Goal: Information Seeking & Learning: Learn about a topic

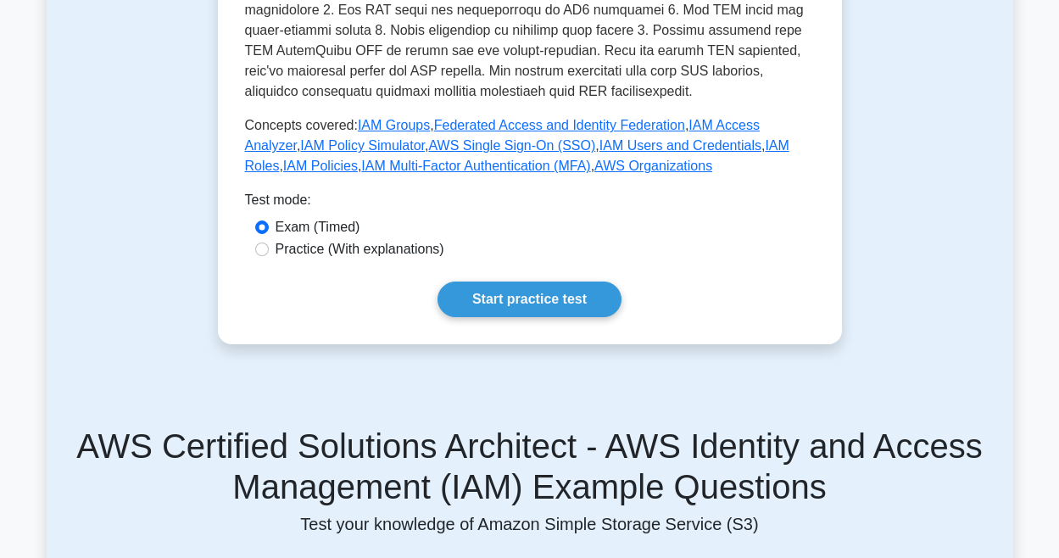
scroll to position [923, 0]
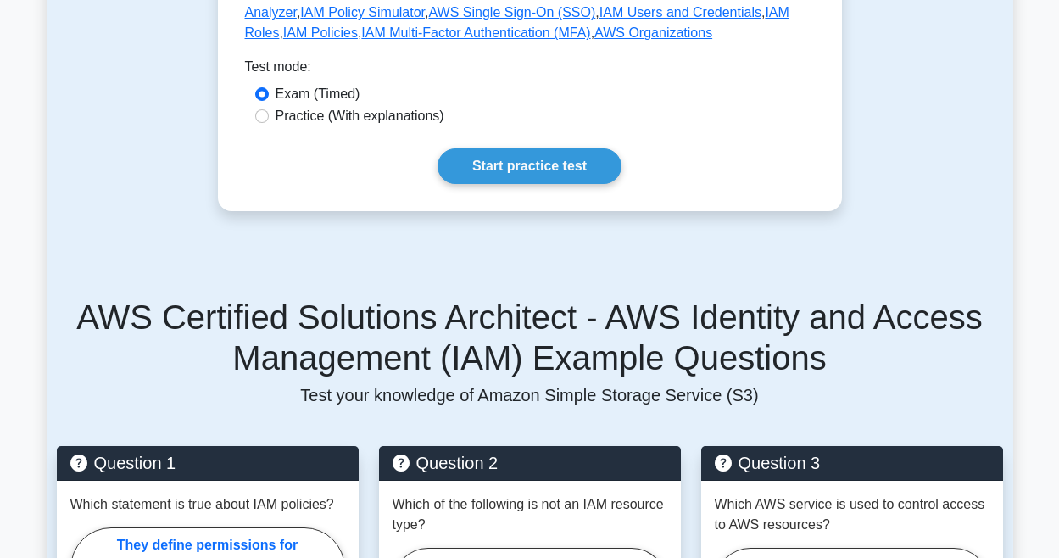
click at [334, 119] on label "Practice (With explanations)" at bounding box center [360, 116] width 169 height 20
click at [269, 119] on input "Practice (With explanations)" at bounding box center [262, 116] width 14 height 14
radio input "true"
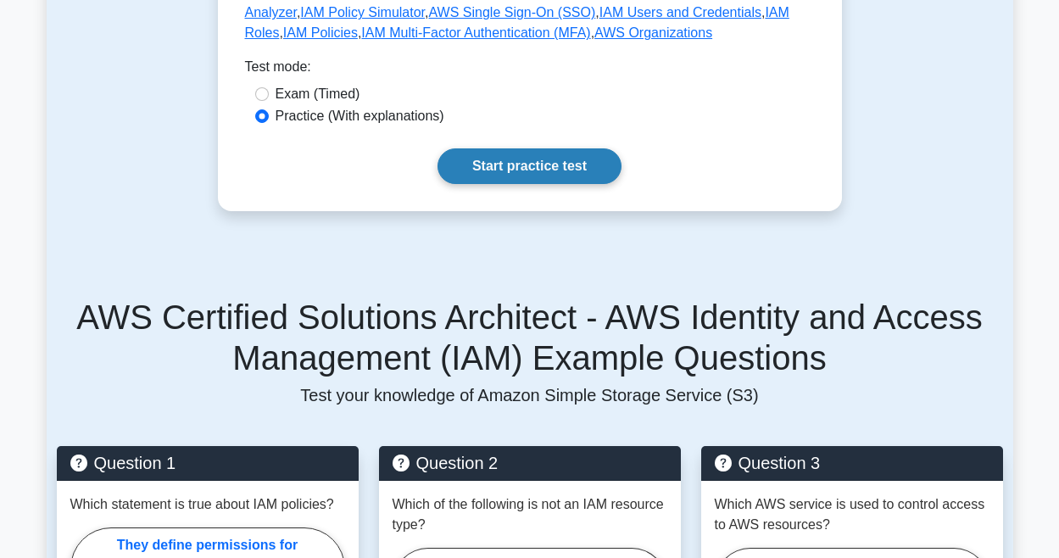
click at [505, 165] on link "Start practice test" at bounding box center [530, 166] width 184 height 36
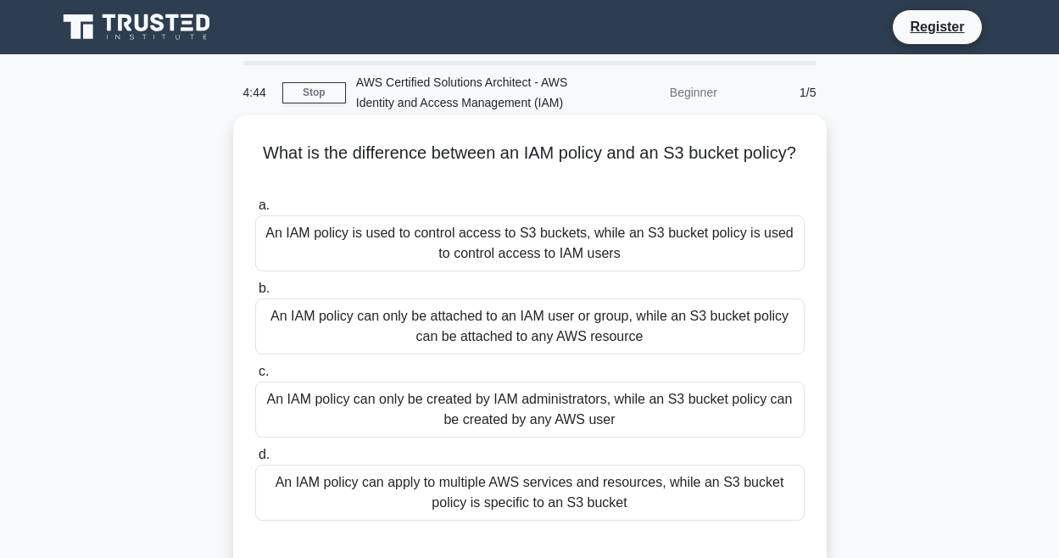
click at [627, 504] on div "An IAM policy can apply to multiple AWS services and resources, while an S3 buc…" at bounding box center [529, 493] width 549 height 56
click at [255, 460] on input "d. An IAM policy can apply to multiple AWS services and resources, while an S3 …" at bounding box center [255, 454] width 0 height 11
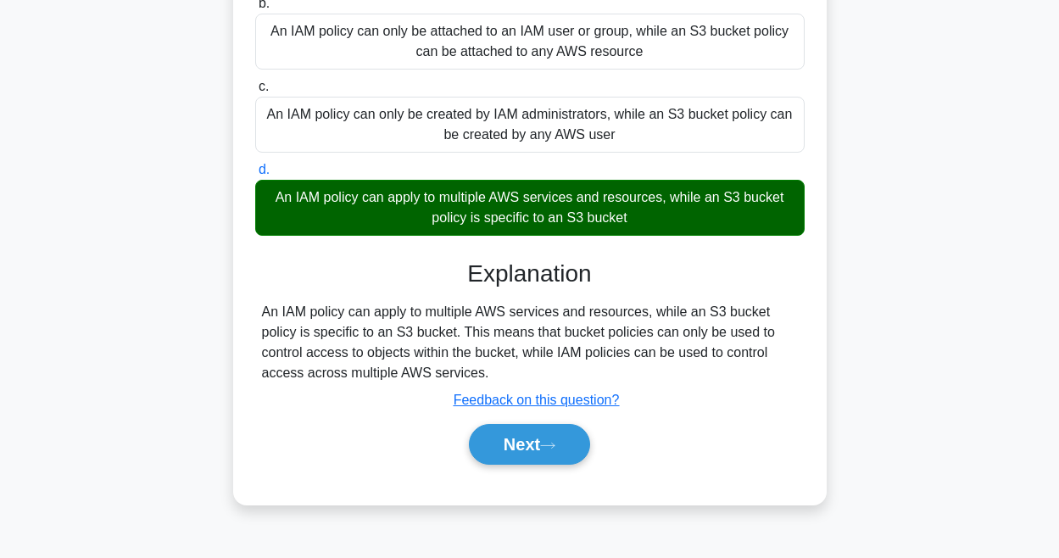
scroll to position [301, 0]
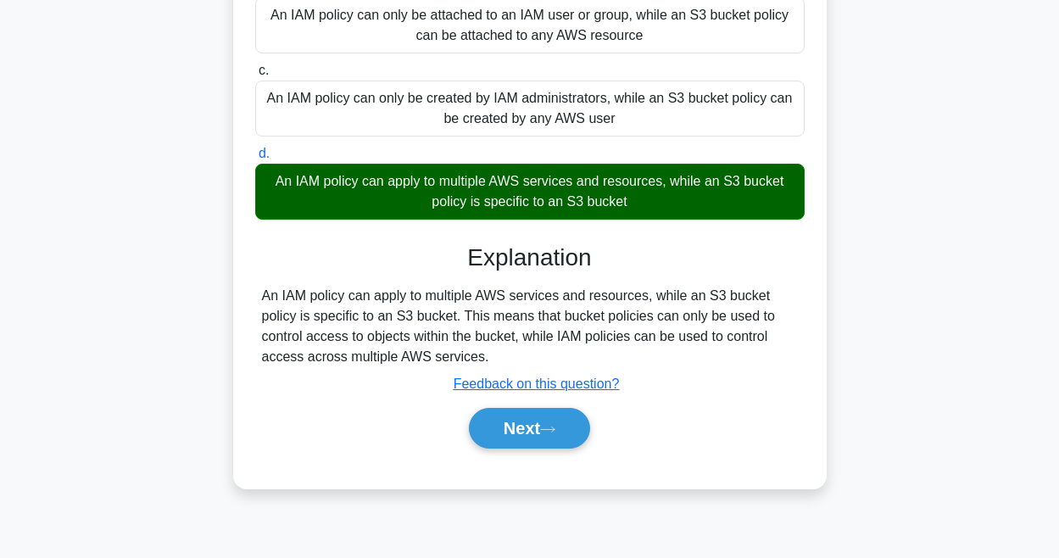
drag, startPoint x: 488, startPoint y: 359, endPoint x: 265, endPoint y: 296, distance: 231.7
click at [265, 296] on div "An IAM policy can apply to multiple AWS services and resources, while an S3 buc…" at bounding box center [530, 326] width 536 height 81
copy div "An IAM policy can apply to multiple AWS services and resources, while an S3 buc…"
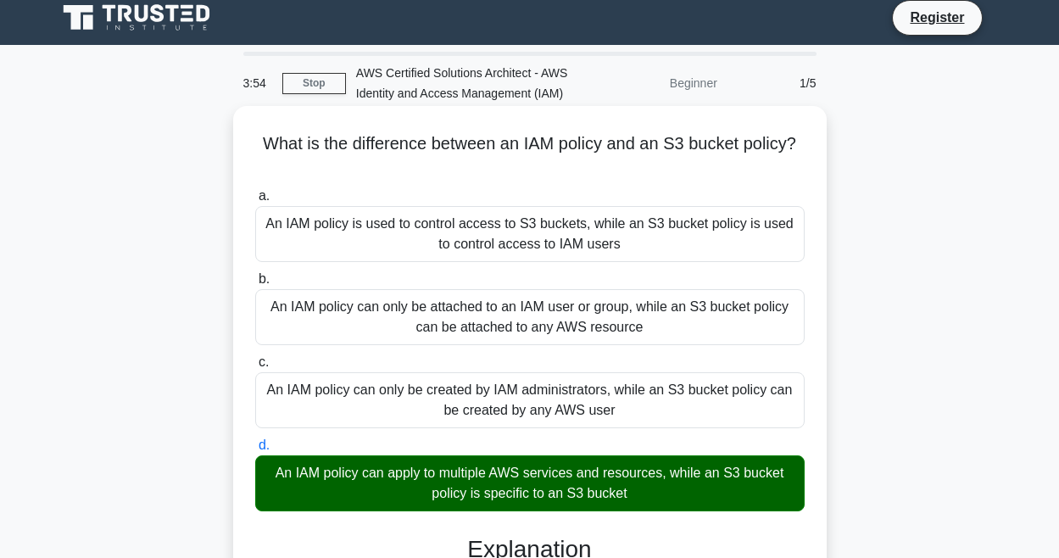
scroll to position [6, 0]
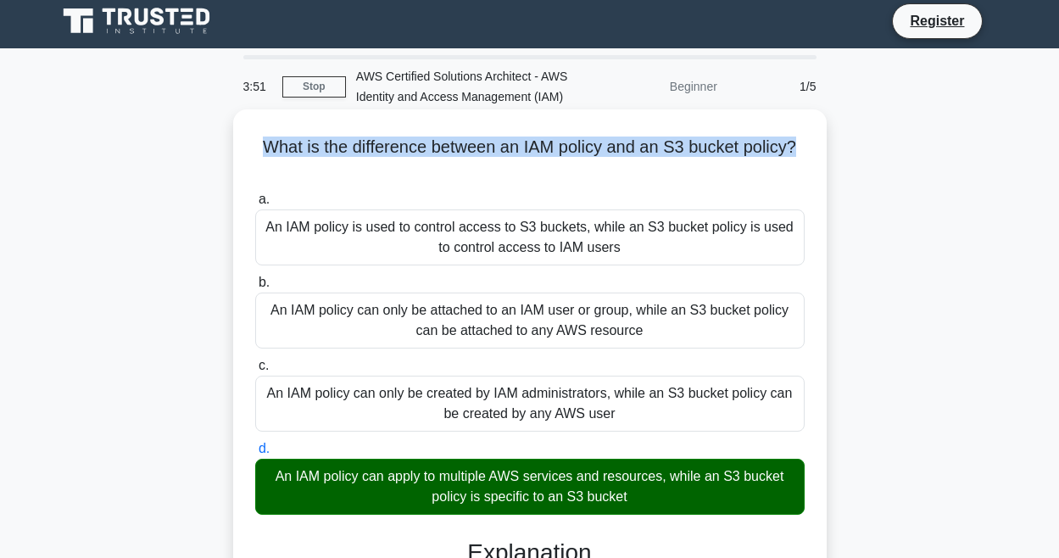
drag, startPoint x: 806, startPoint y: 146, endPoint x: 266, endPoint y: 142, distance: 539.3
click at [266, 142] on h5 "What is the difference between an IAM policy and an S3 bucket policy? .spinner_…" at bounding box center [530, 158] width 553 height 42
copy h5 "What is the difference between an IAM policy and an S3 bucket policy?"
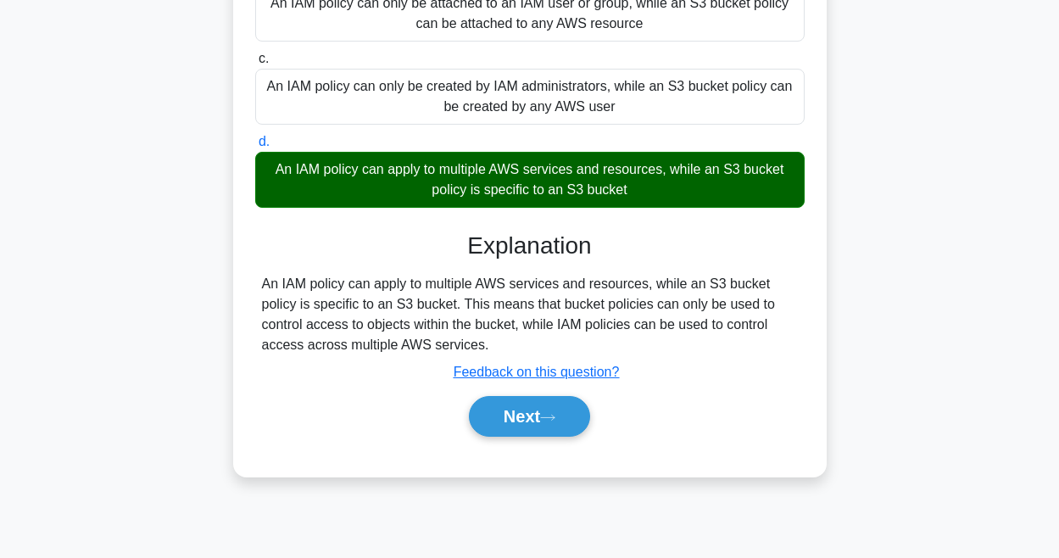
scroll to position [358, 0]
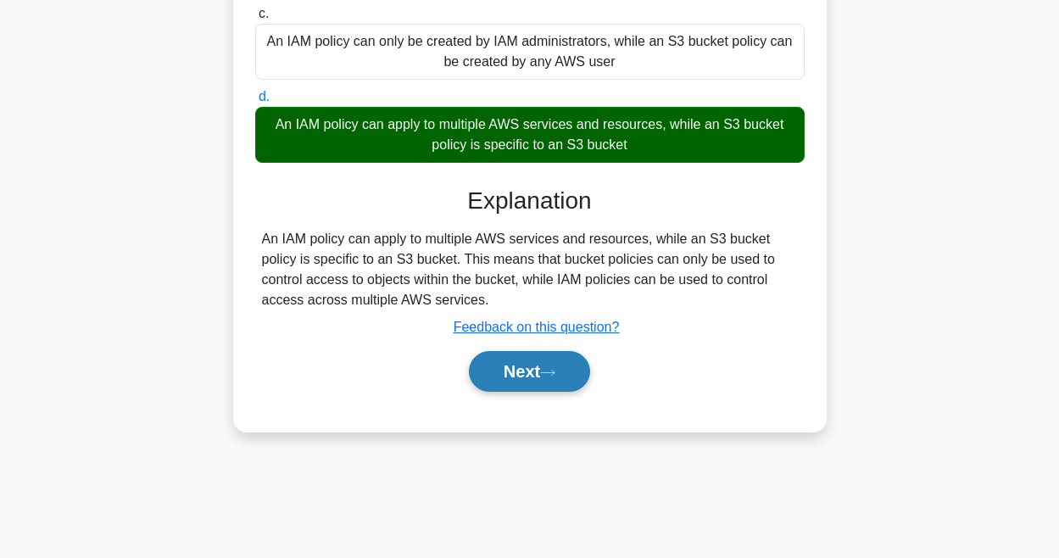
click at [549, 382] on button "Next" at bounding box center [529, 371] width 121 height 41
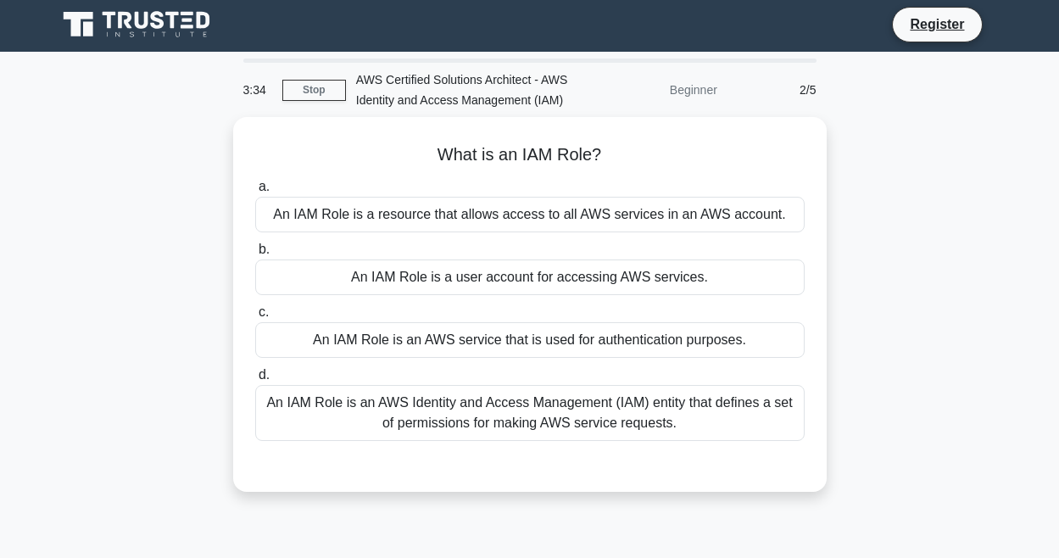
scroll to position [0, 0]
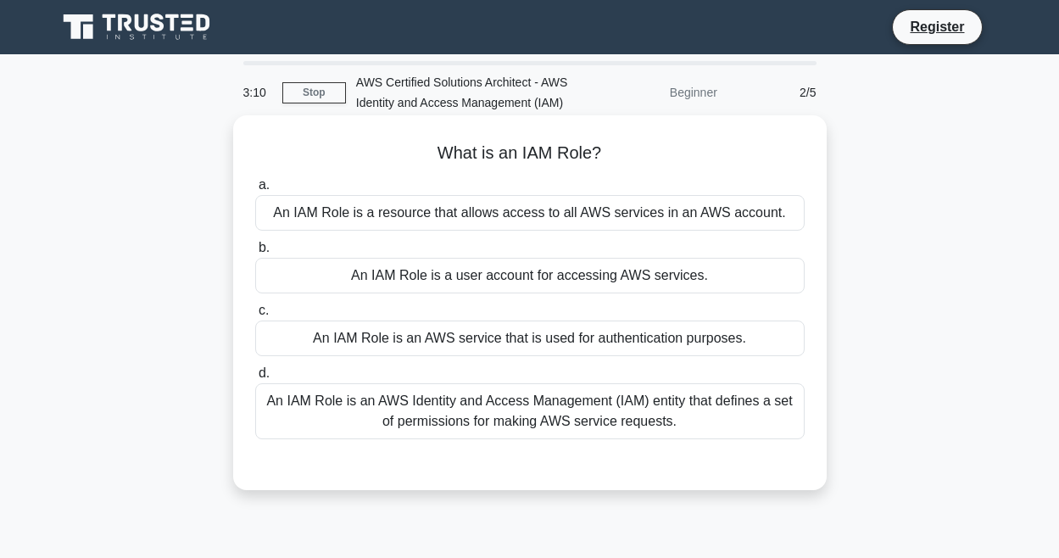
click at [497, 220] on div "An IAM Role is a resource that allows access to all AWS services in an AWS acco…" at bounding box center [529, 213] width 549 height 36
click at [255, 191] on input "a. An IAM Role is a resource that allows access to all AWS services in an AWS a…" at bounding box center [255, 185] width 0 height 11
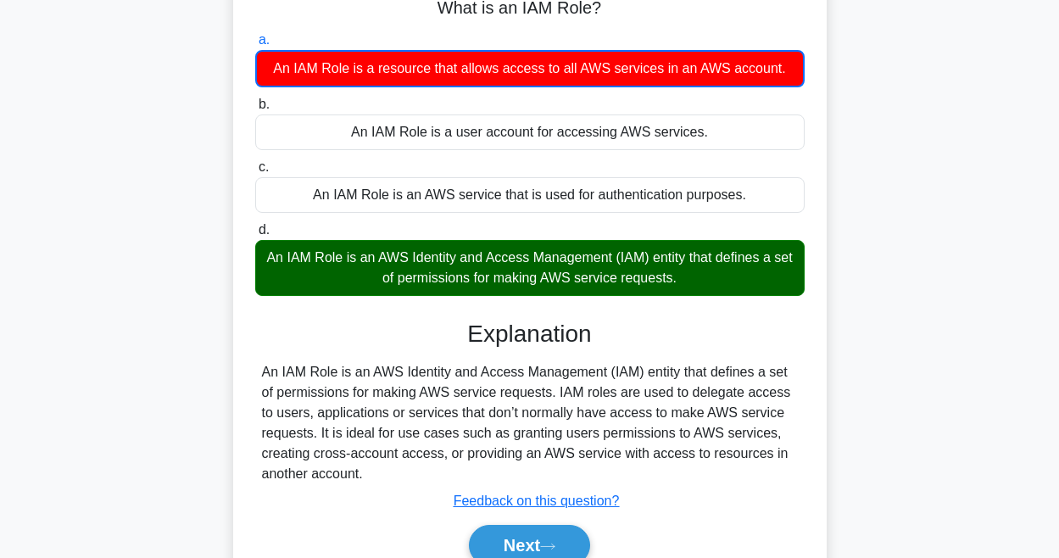
scroll to position [243, 0]
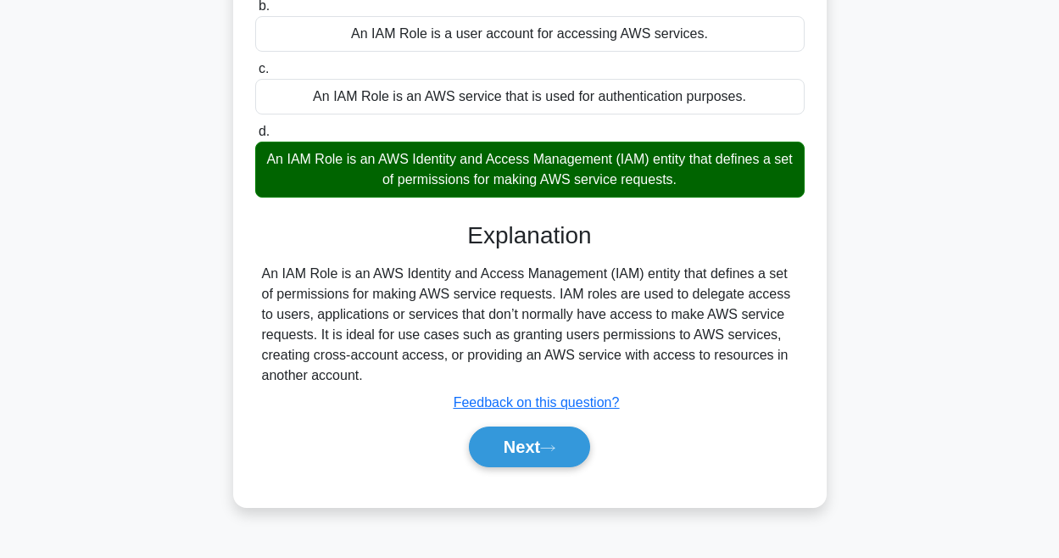
drag, startPoint x: 268, startPoint y: 153, endPoint x: 696, endPoint y: 181, distance: 429.1
click at [696, 181] on div "An IAM Role is an AWS Identity and Access Management (IAM) entity that defines …" at bounding box center [529, 170] width 549 height 56
copy div "An IAM Role is an AWS Identity and Access Management (IAM) entity that defines …"
drag, startPoint x: 364, startPoint y: 376, endPoint x: 257, endPoint y: 279, distance: 144.1
click at [257, 279] on div "An IAM Role is an AWS Identity and Access Management (IAM) entity that defines …" at bounding box center [529, 325] width 549 height 122
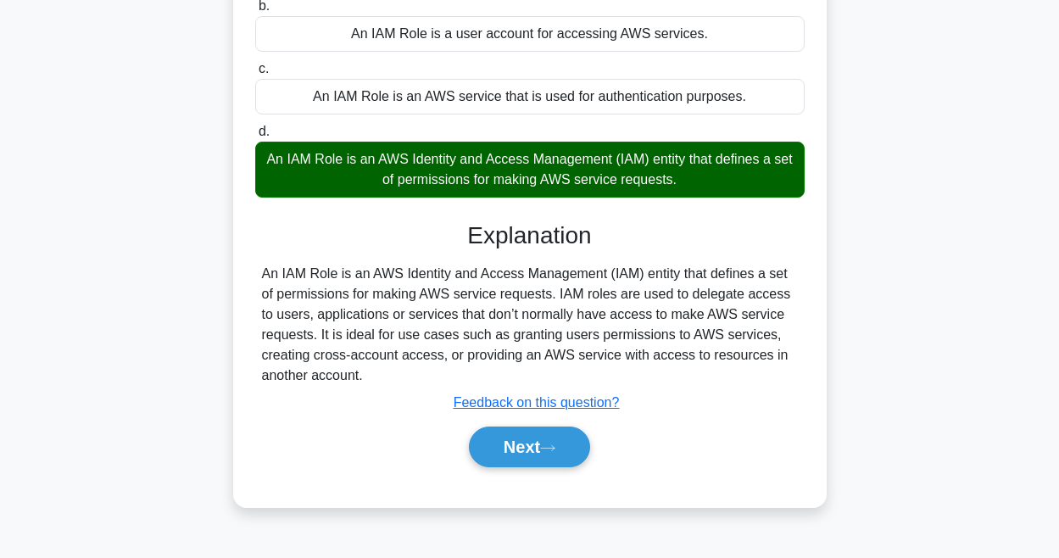
copy div "An IAM Role is an AWS Identity and Access Management (IAM) entity that defines …"
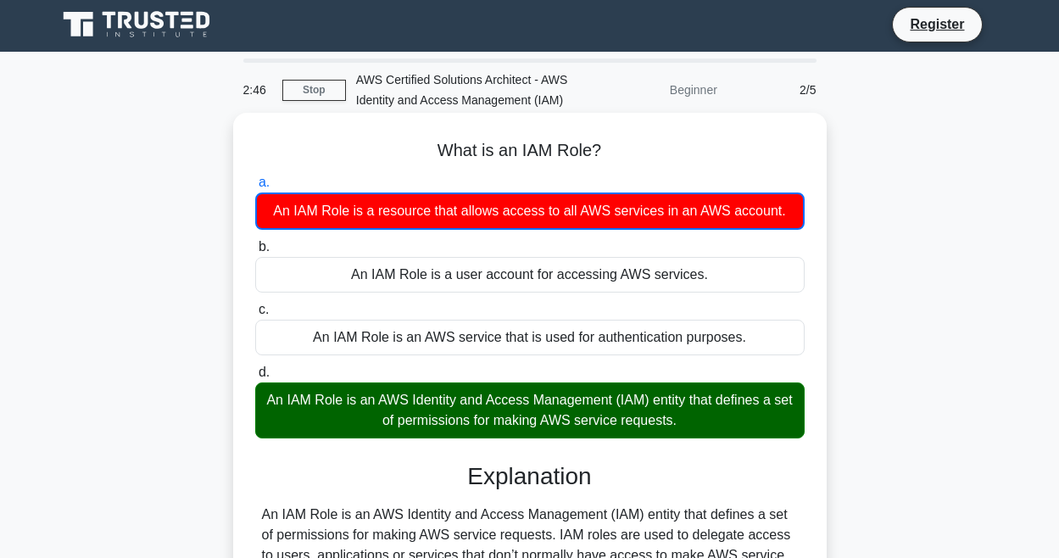
scroll to position [0, 0]
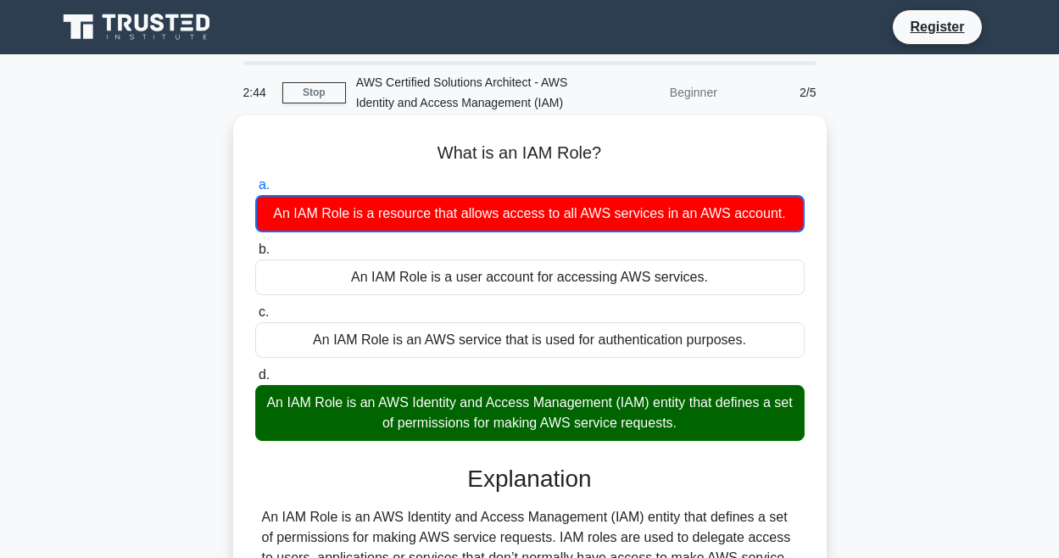
drag, startPoint x: 622, startPoint y: 160, endPoint x: 442, endPoint y: 148, distance: 181.1
click at [442, 148] on h5 "What is an IAM Role? .spinner_0XTQ{transform-origin:center;animation:spinner_y6…" at bounding box center [530, 153] width 553 height 22
copy h5 "What is an IAM Role?"
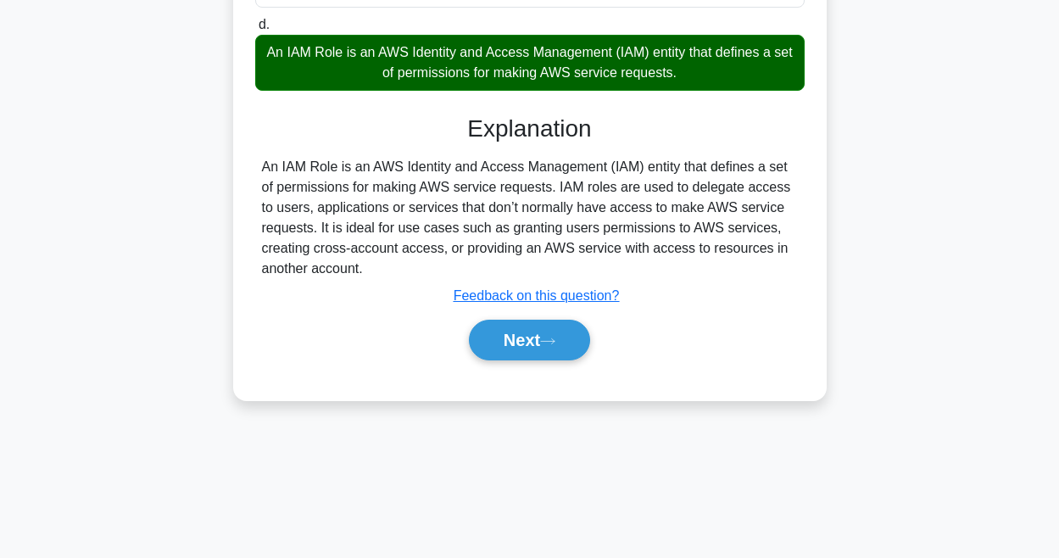
scroll to position [358, 0]
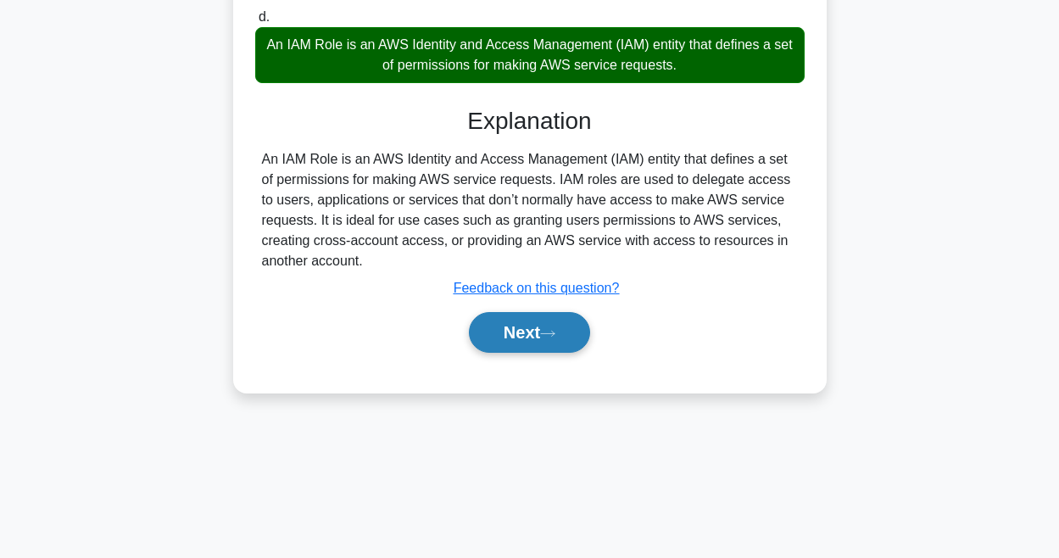
click at [555, 328] on button "Next" at bounding box center [529, 332] width 121 height 41
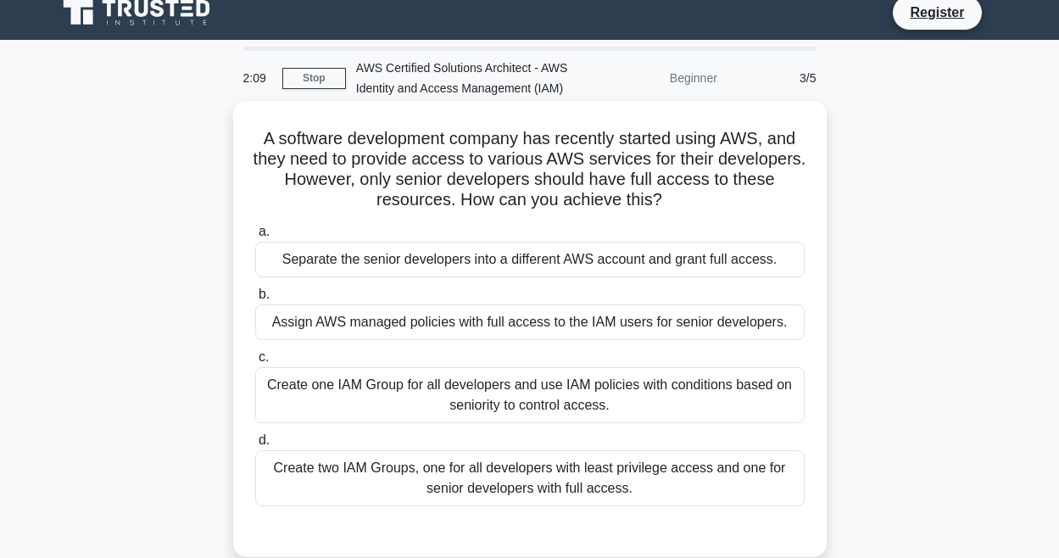
scroll to position [55, 0]
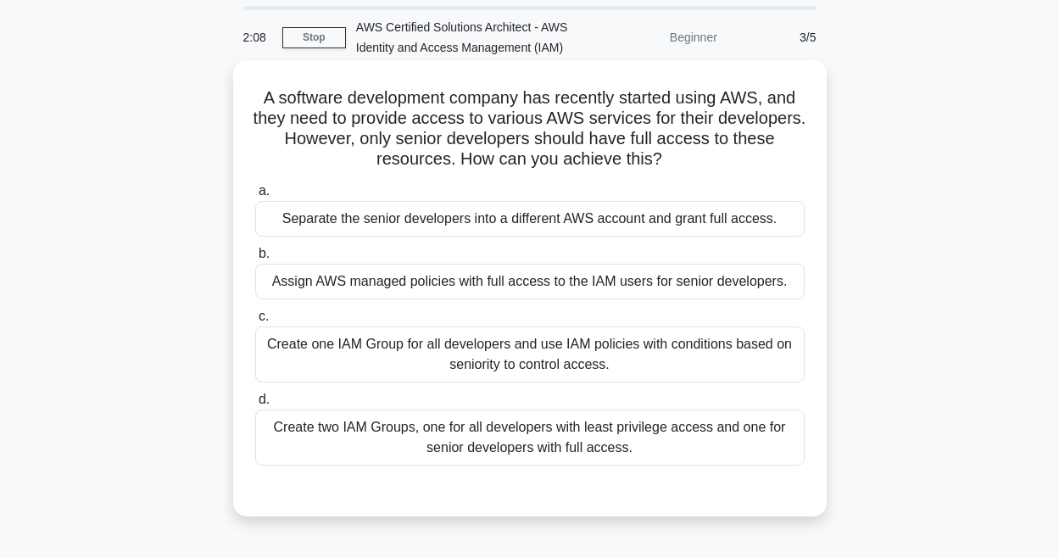
click at [551, 449] on div "Create two IAM Groups, one for all developers with least privilege access and o…" at bounding box center [529, 438] width 549 height 56
click at [255, 405] on input "d. Create two IAM Groups, one for all developers with least privilege access an…" at bounding box center [255, 399] width 0 height 11
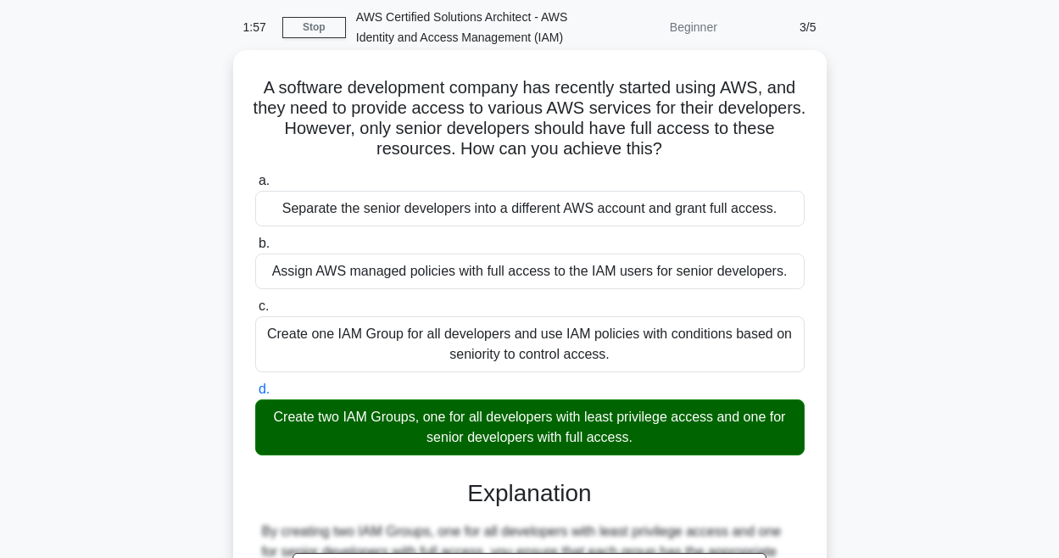
scroll to position [20, 0]
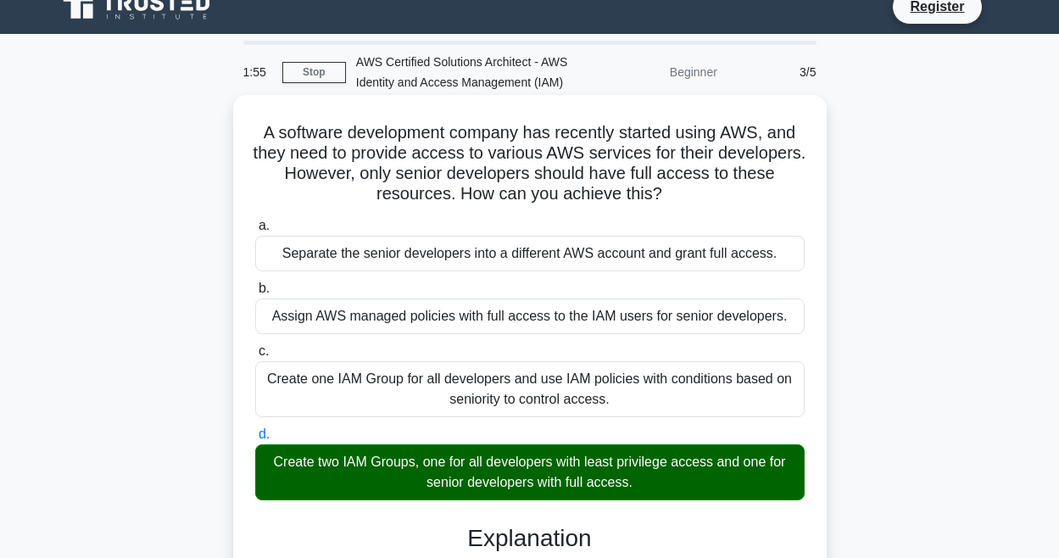
drag, startPoint x: 669, startPoint y: 193, endPoint x: 249, endPoint y: 126, distance: 425.1
click at [249, 126] on div "A software development company has recently started using AWS, and they need to…" at bounding box center [530, 493] width 580 height 783
copy h5 "A software development company has recently started using AWS, and they need to…"
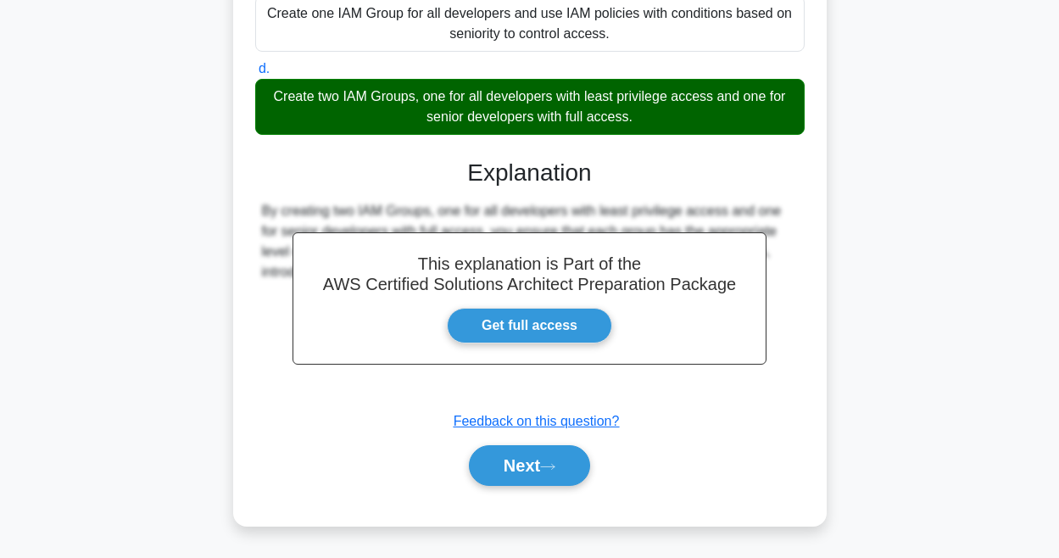
scroll to position [386, 0]
drag, startPoint x: 572, startPoint y: 101, endPoint x: 263, endPoint y: 92, distance: 308.8
click at [263, 92] on div "Create two IAM Groups, one for all developers with least privilege access and o…" at bounding box center [529, 107] width 549 height 56
copy div "Create two IAM Groups, one for all developers with least privilege access and o…"
click at [555, 464] on icon at bounding box center [547, 466] width 15 height 9
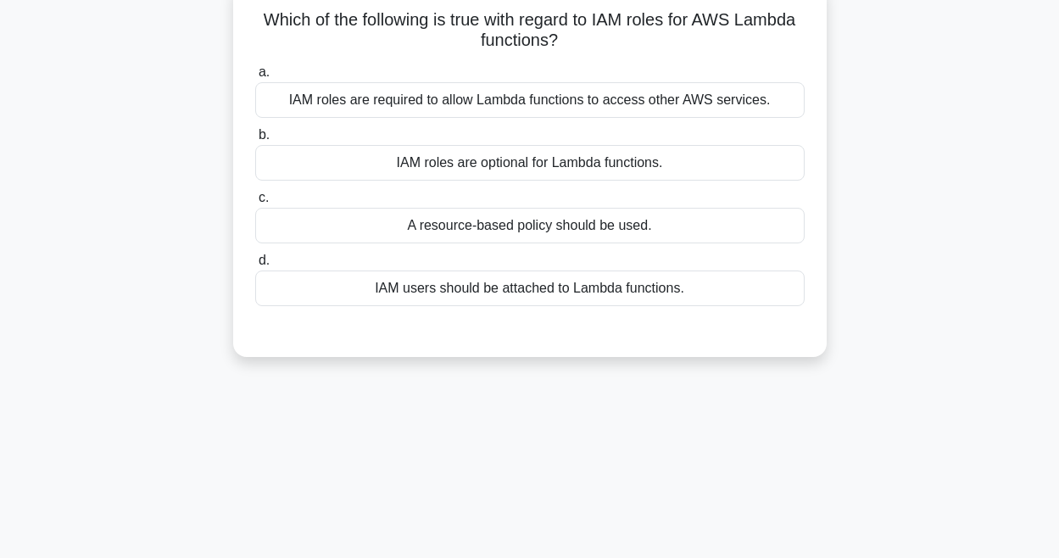
scroll to position [20, 0]
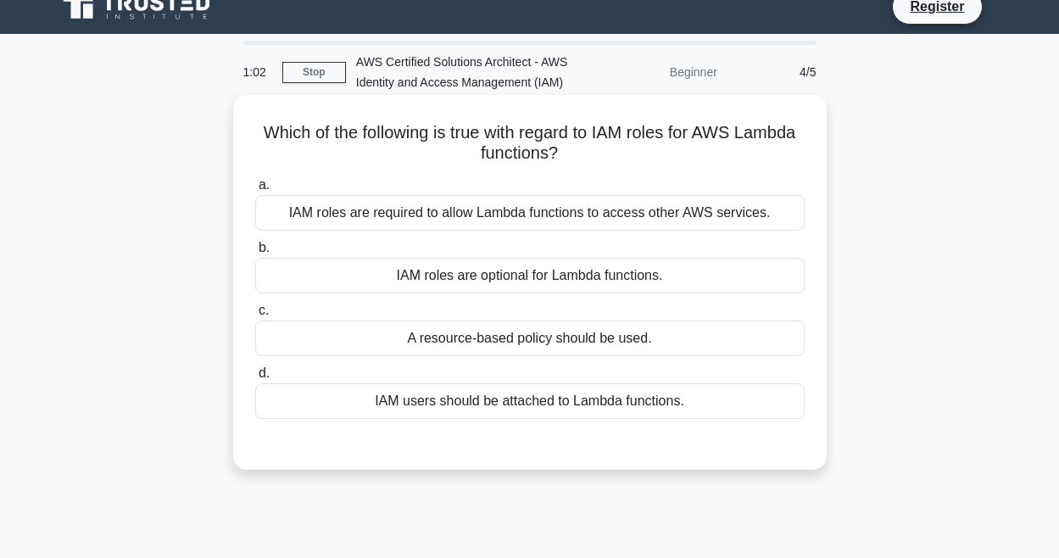
click at [496, 343] on div "A resource-based policy should be used." at bounding box center [529, 339] width 549 height 36
click at [255, 316] on input "c. A resource-based policy should be used." at bounding box center [255, 310] width 0 height 11
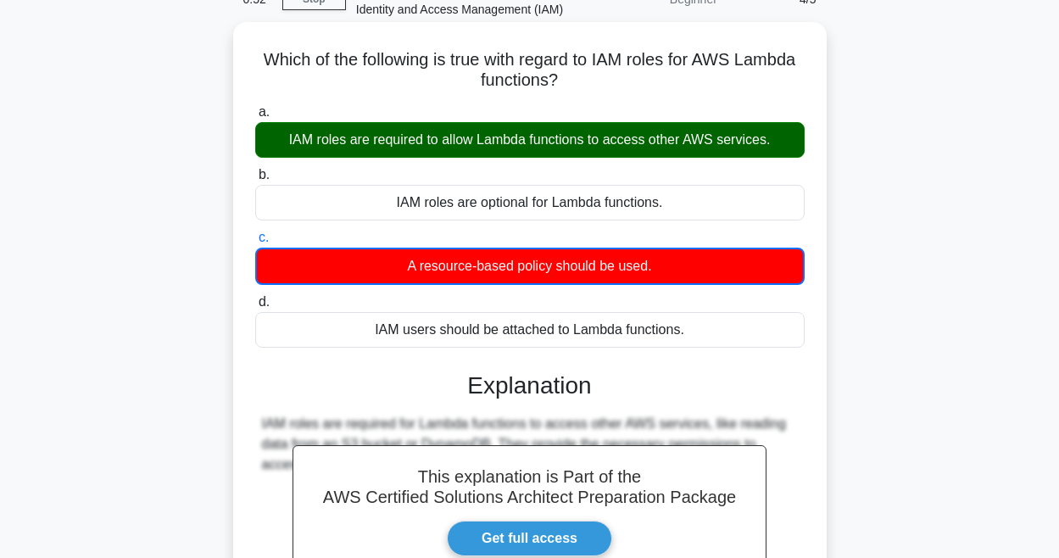
scroll to position [92, 0]
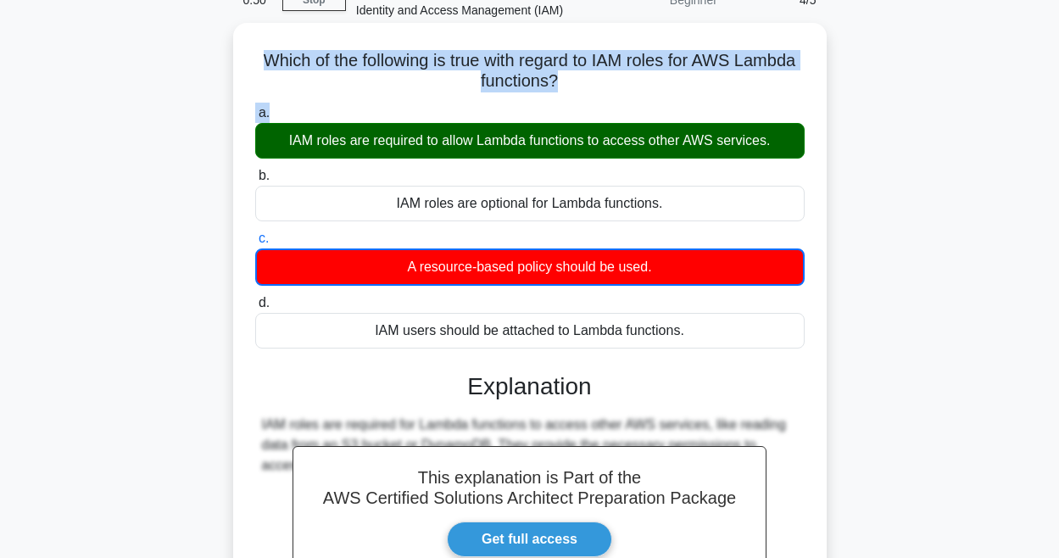
drag, startPoint x: 259, startPoint y: 45, endPoint x: 581, endPoint y: 106, distance: 328.0
click at [581, 106] on div "Which of the following is true with regard to IAM roles for AWS Lambda function…" at bounding box center [530, 381] width 580 height 703
click at [566, 86] on icon ".spinner_0XTQ{transform-origin:center;animation:spinner_y6GP .75s linear infini…" at bounding box center [568, 82] width 20 height 20
drag, startPoint x: 566, startPoint y: 86, endPoint x: 280, endPoint y: 59, distance: 287.9
click at [280, 59] on h5 "Which of the following is true with regard to IAM roles for AWS Lambda function…" at bounding box center [530, 71] width 553 height 42
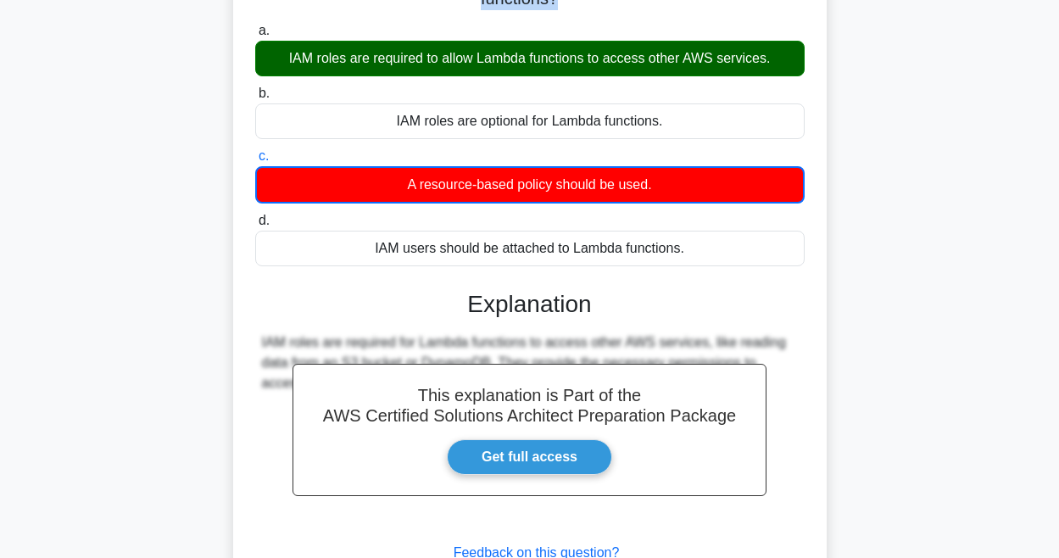
scroll to position [171, 0]
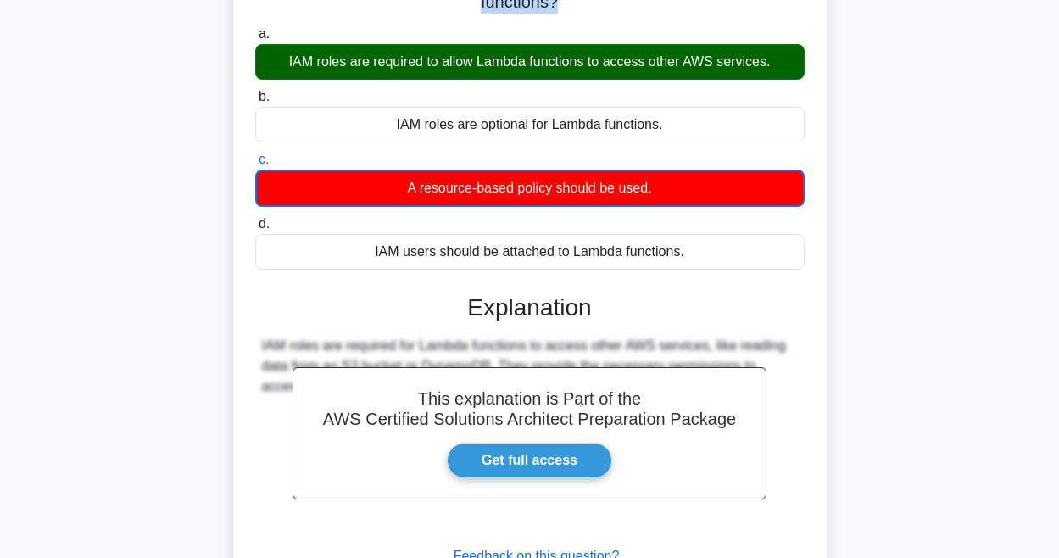
drag, startPoint x: 770, startPoint y: 66, endPoint x: 289, endPoint y: 61, distance: 480.8
click at [289, 61] on div "IAM roles are required to allow Lambda functions to access other AWS services." at bounding box center [529, 62] width 549 height 36
copy div "IAM roles are required to allow Lambda functions to access other AWS services."
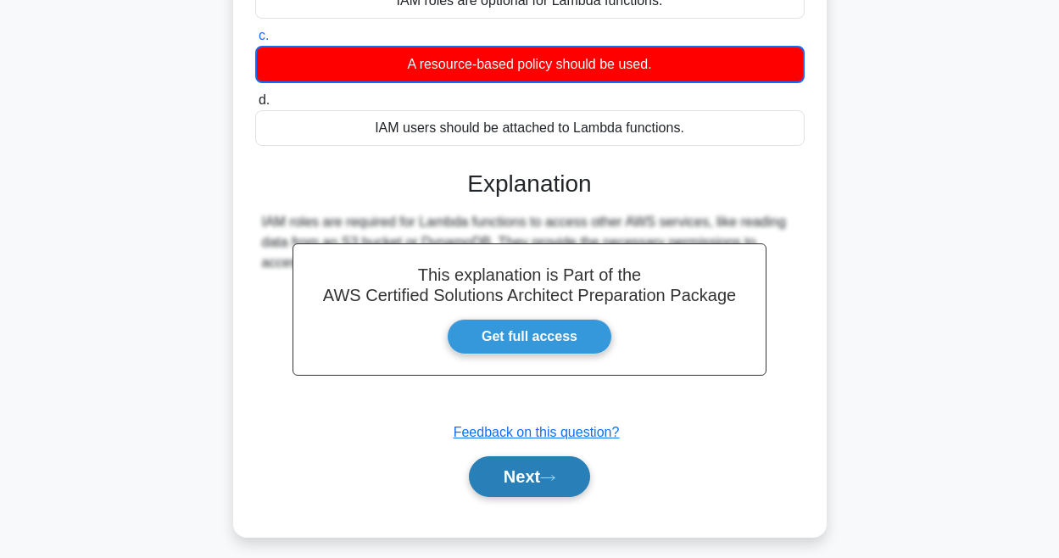
scroll to position [307, 0]
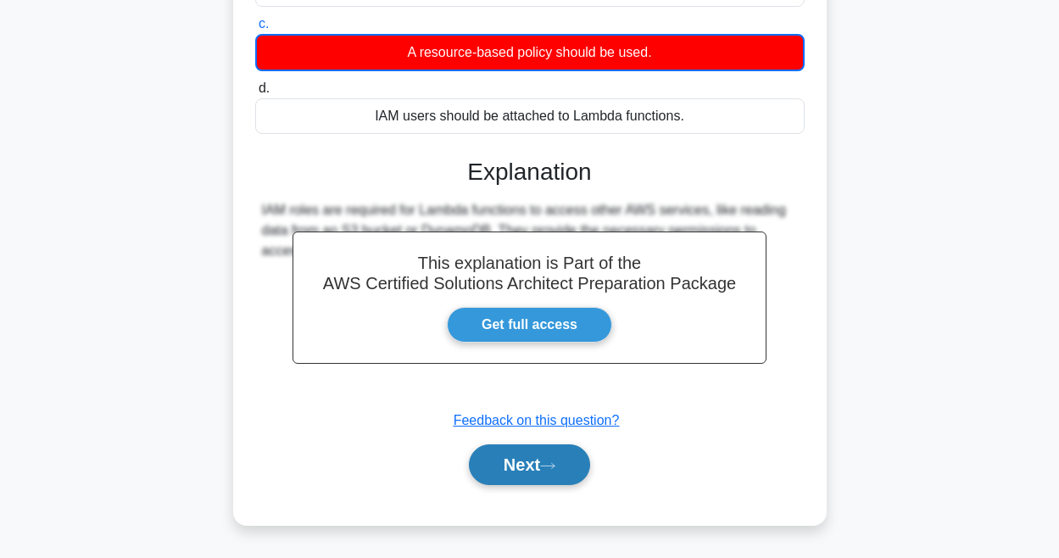
click at [543, 469] on button "Next" at bounding box center [529, 464] width 121 height 41
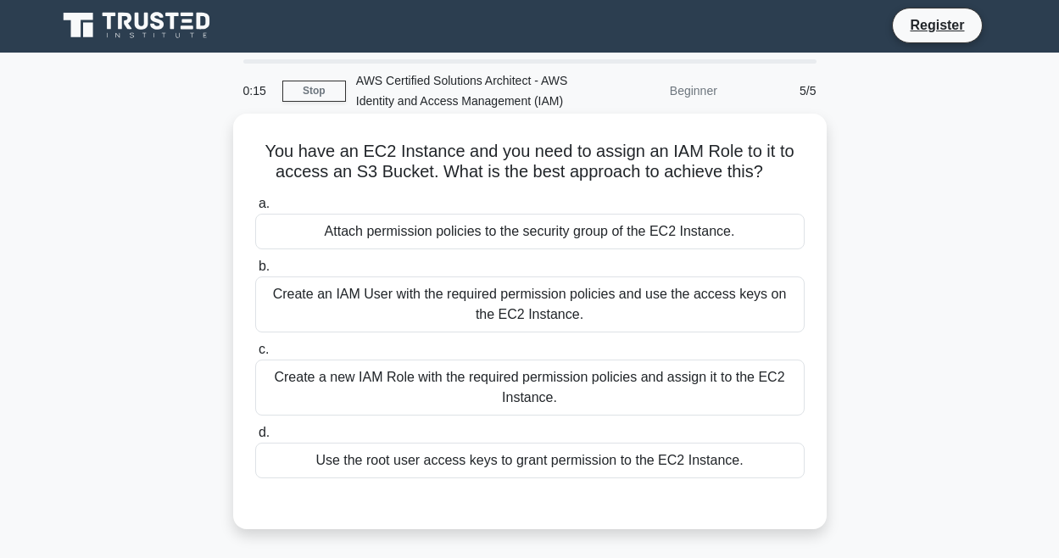
scroll to position [0, 0]
